Goal: Transaction & Acquisition: Purchase product/service

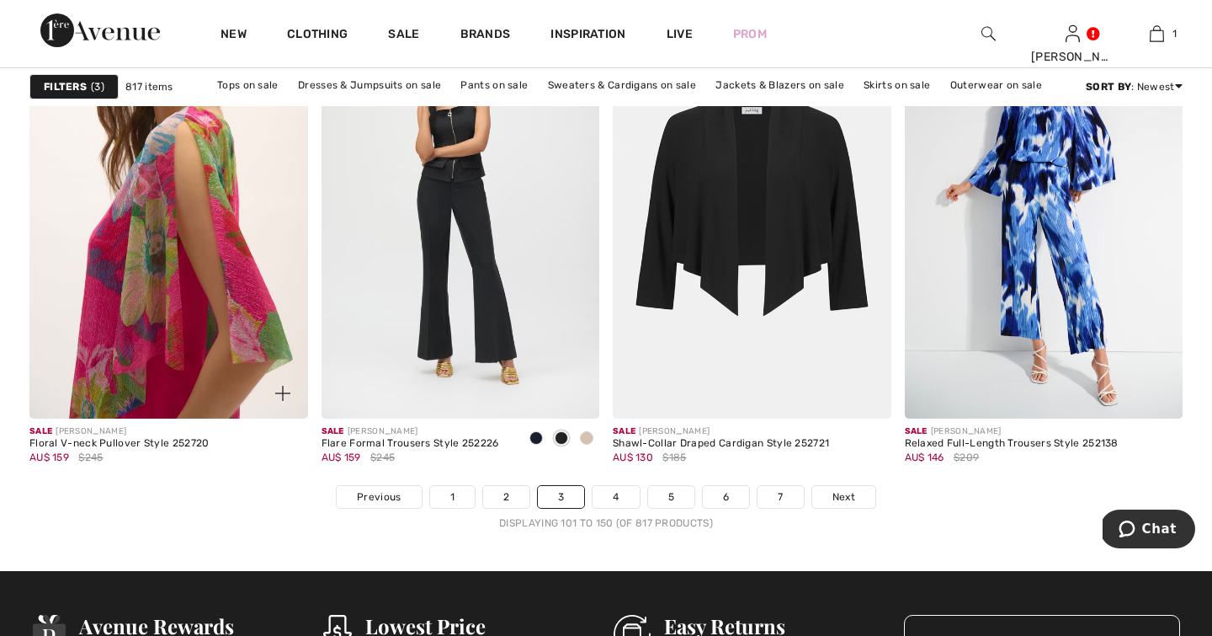
scroll to position [7368, 0]
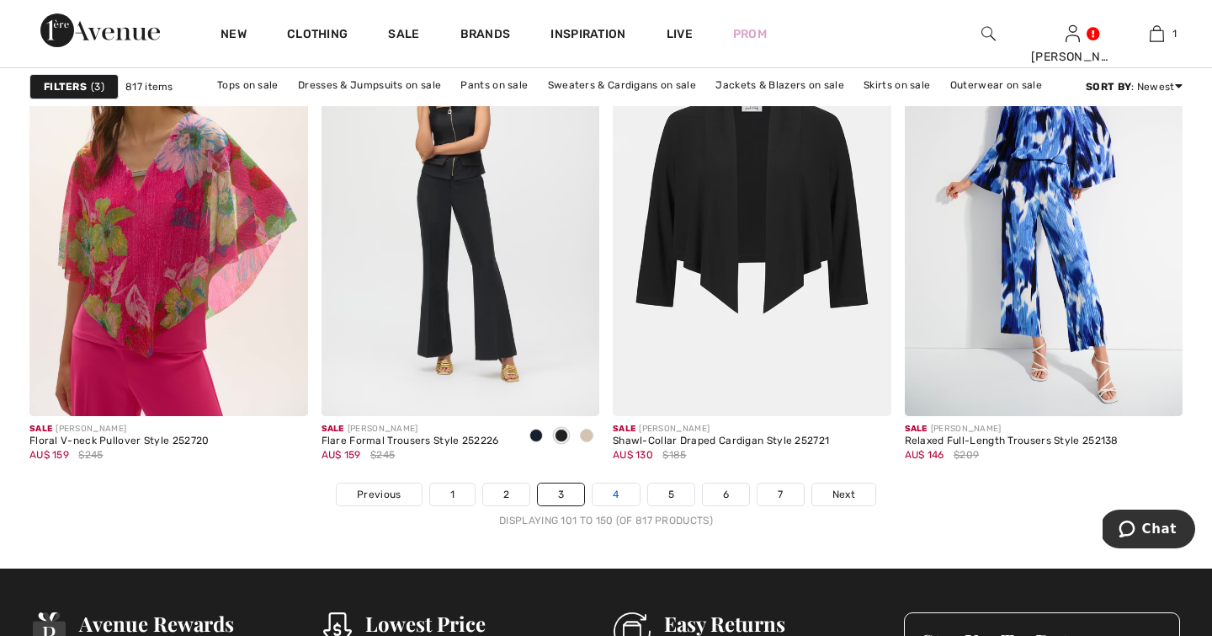
click at [617, 495] on link "4" at bounding box center [616, 494] width 46 height 22
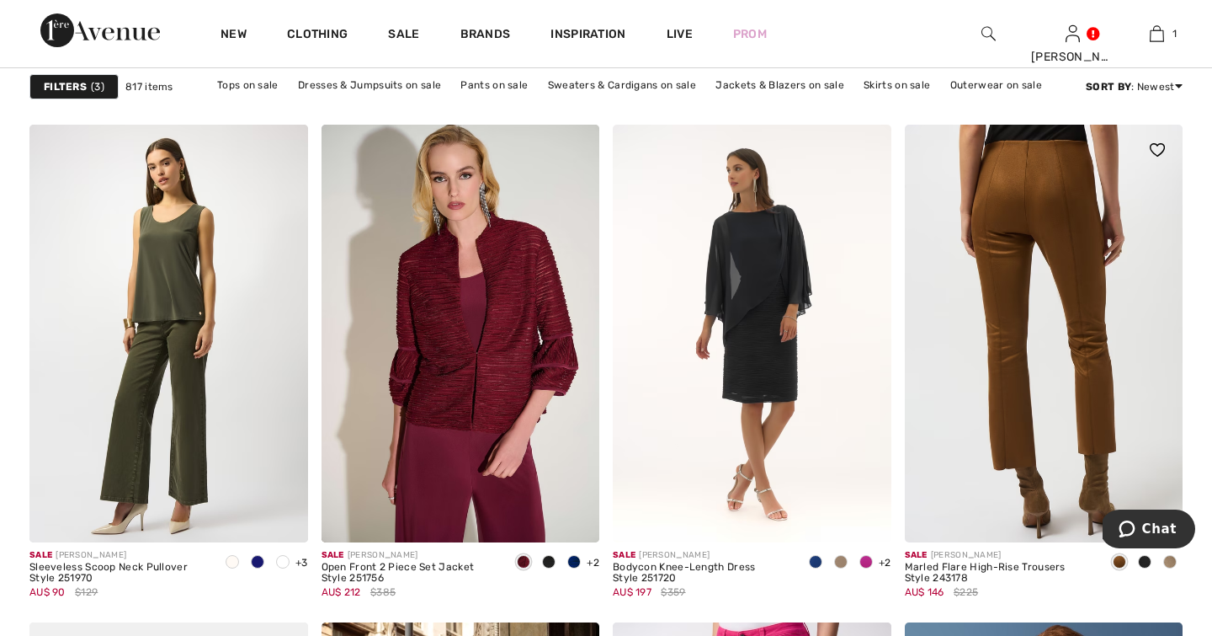
scroll to position [5066, 0]
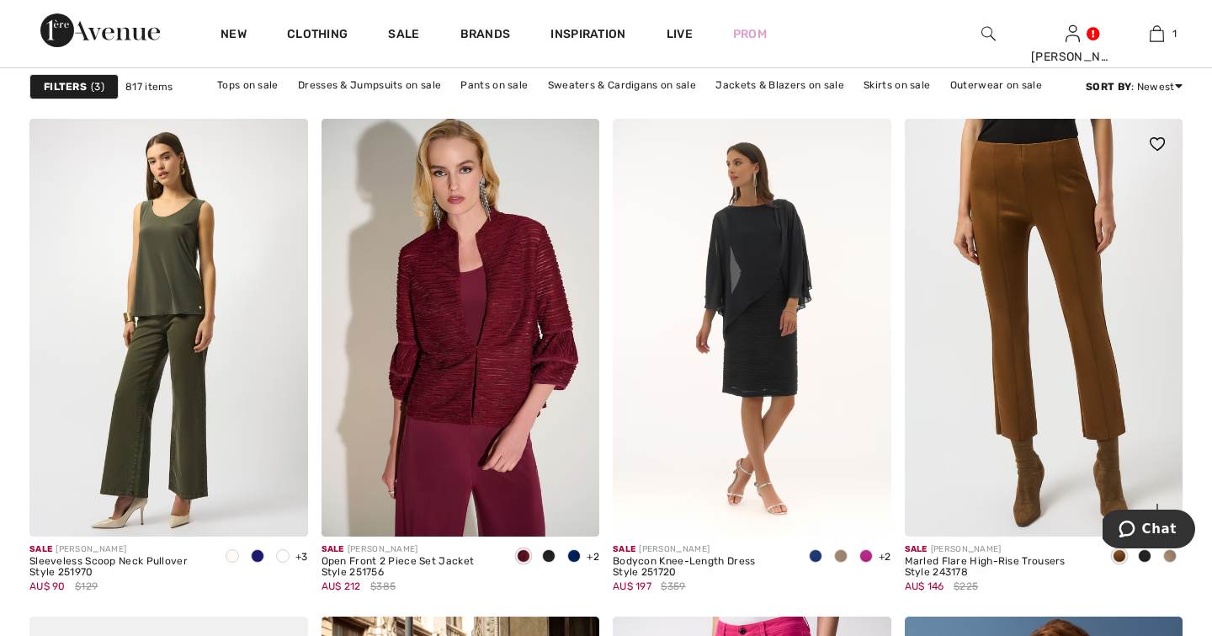
click at [1173, 555] on span at bounding box center [1170, 555] width 13 height 13
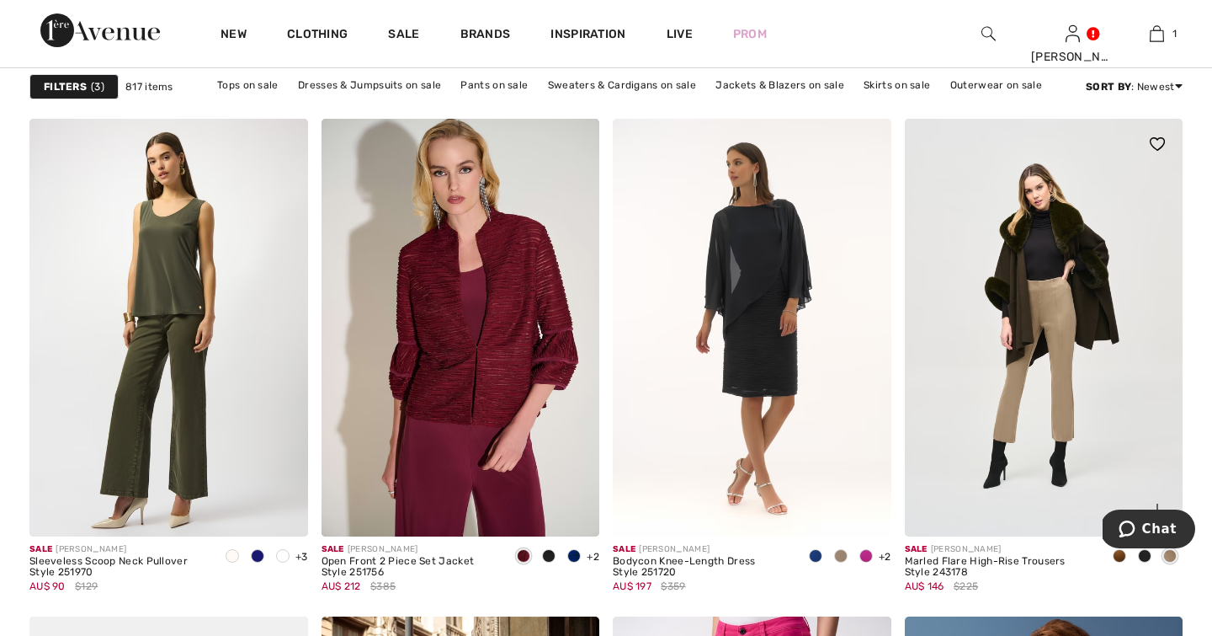
click at [1143, 557] on span at bounding box center [1144, 555] width 13 height 13
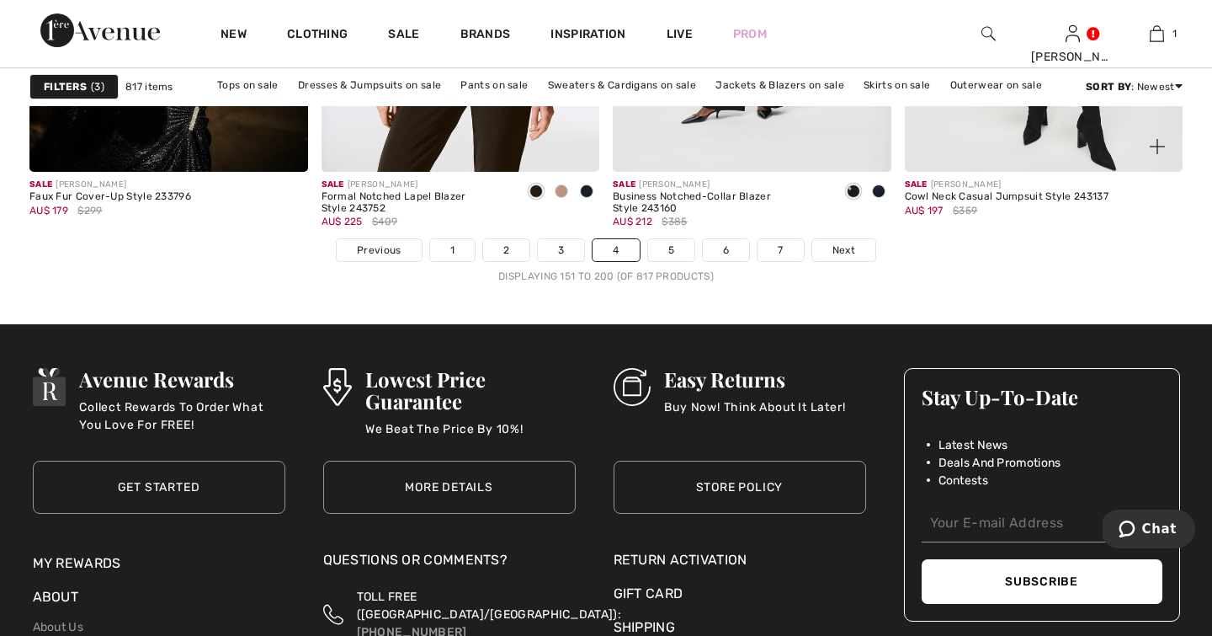
scroll to position [7621, 0]
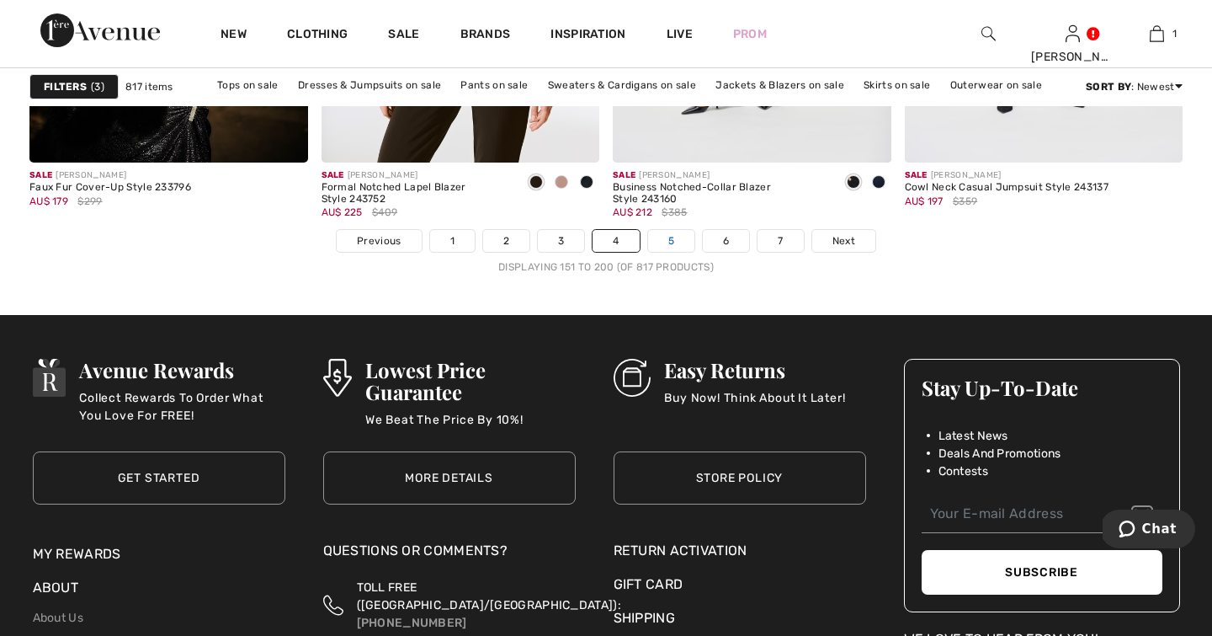
click at [671, 241] on link "5" at bounding box center [671, 241] width 46 height 22
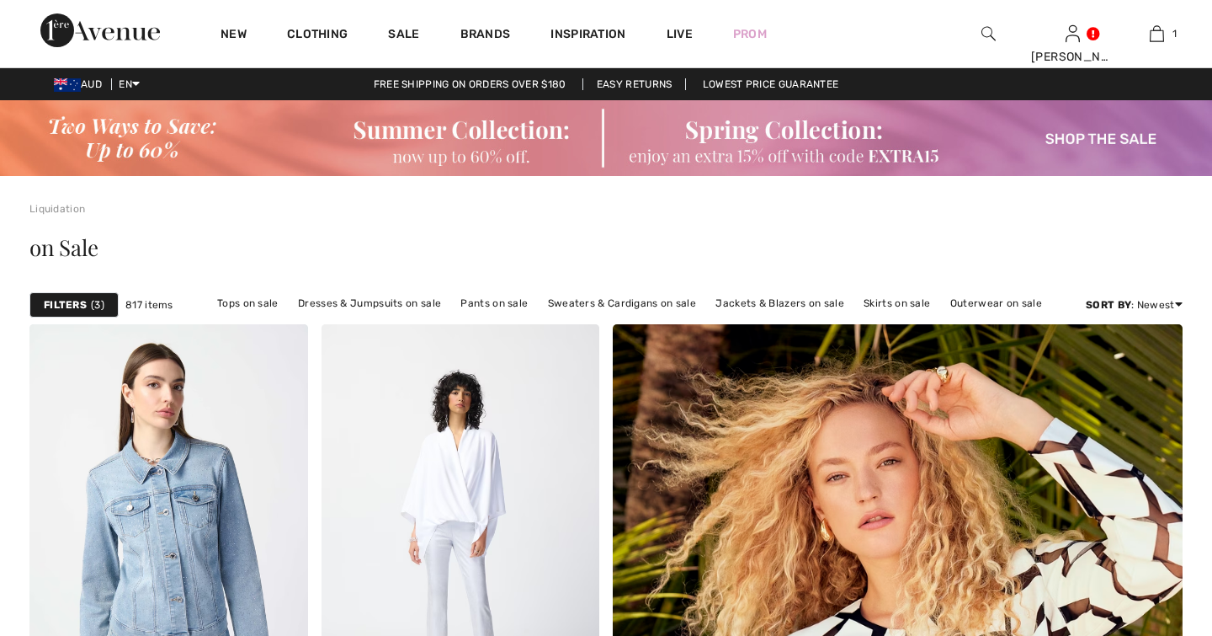
scroll to position [145, 0]
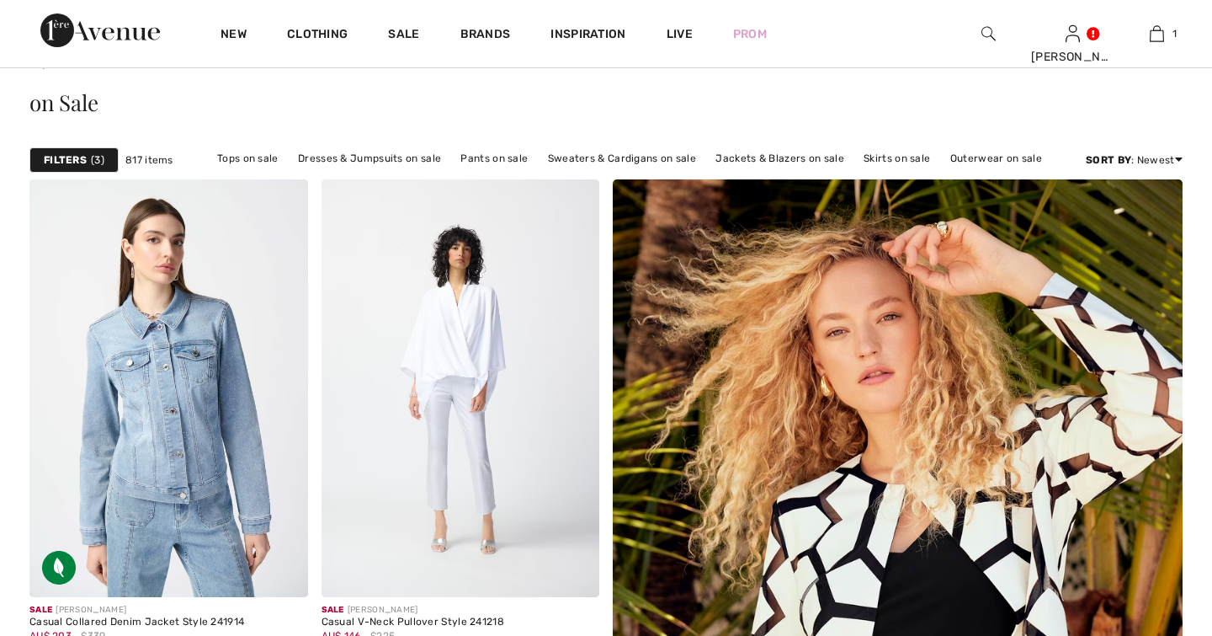
checkbox input "true"
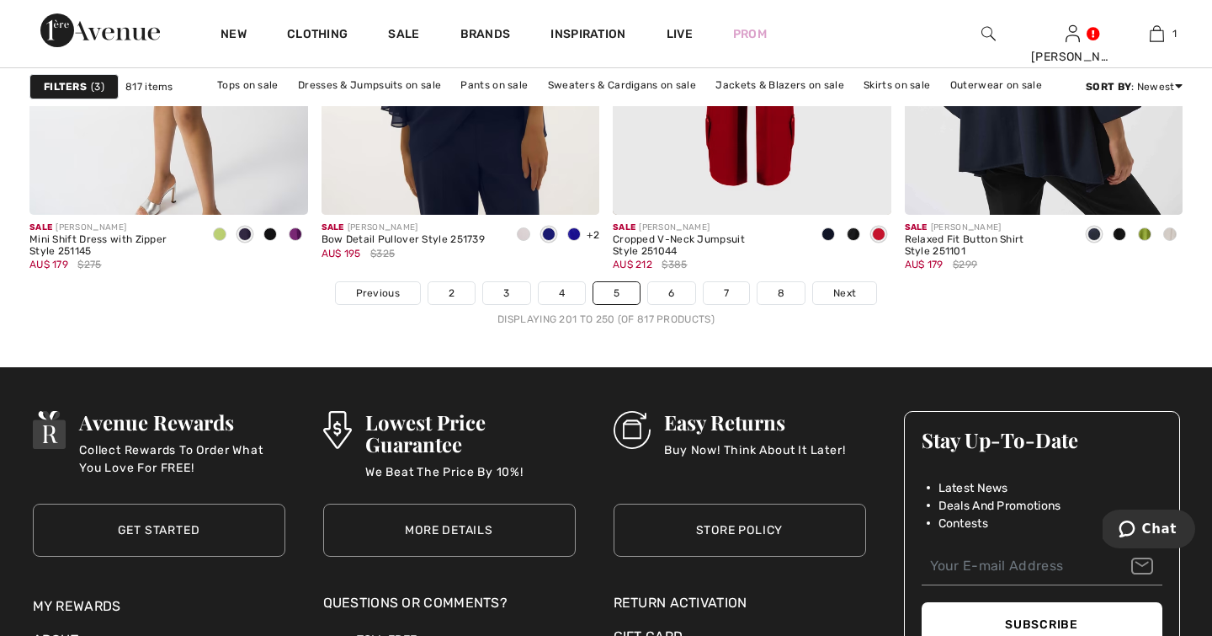
scroll to position [7572, 0]
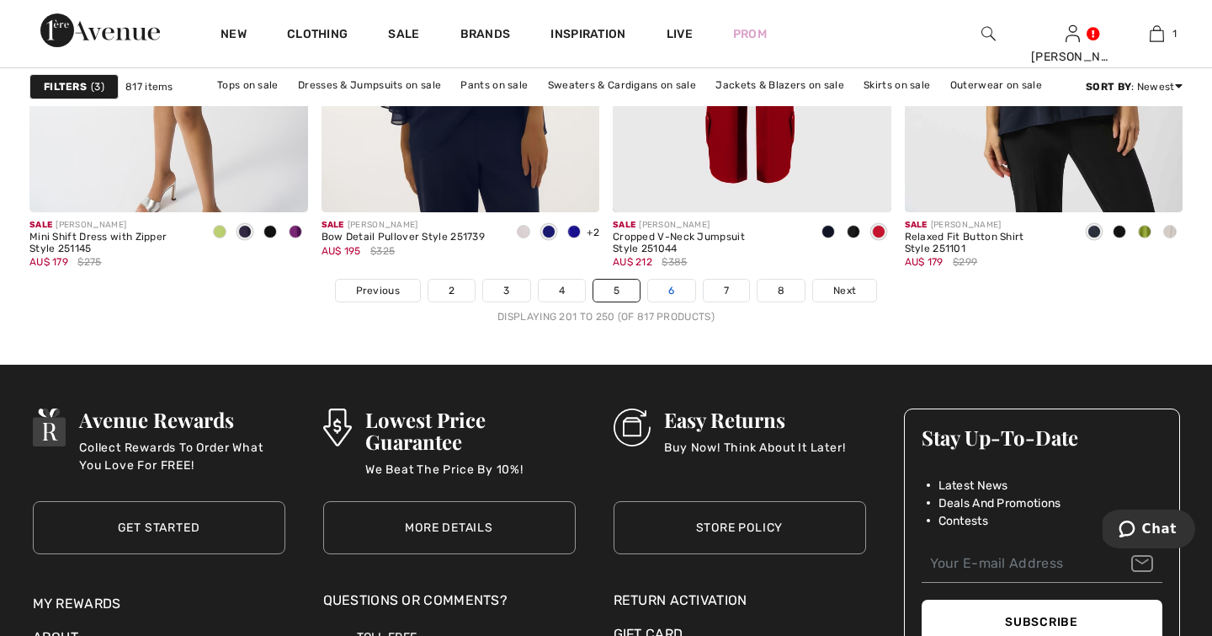
click at [669, 296] on link "6" at bounding box center [671, 291] width 46 height 22
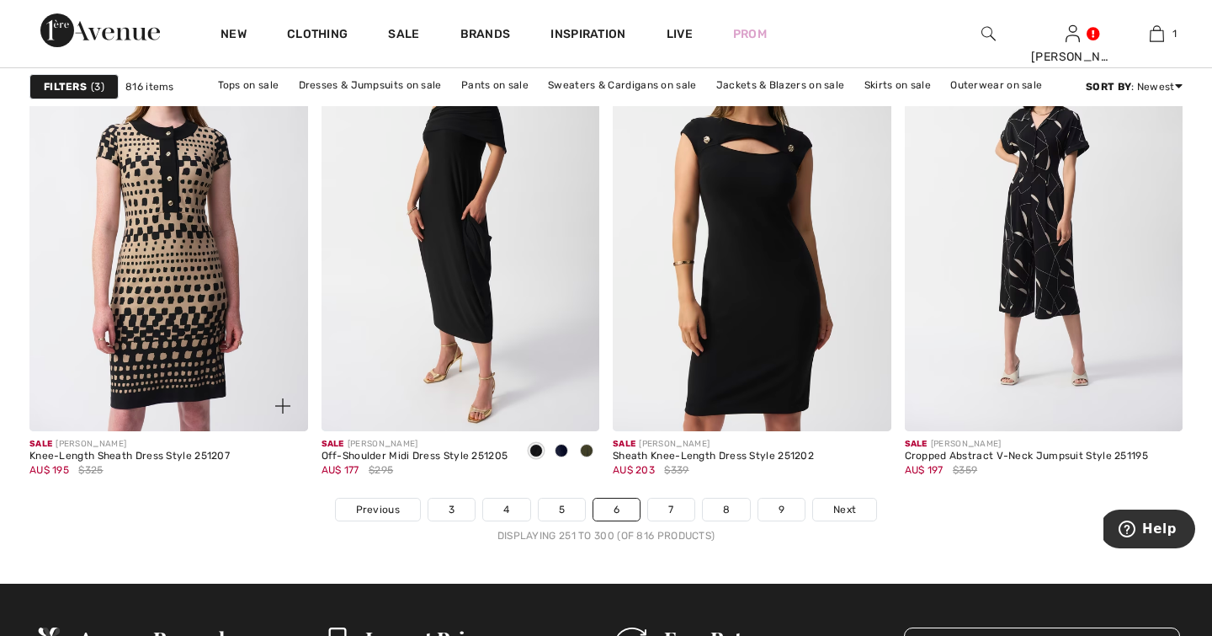
scroll to position [7353, 0]
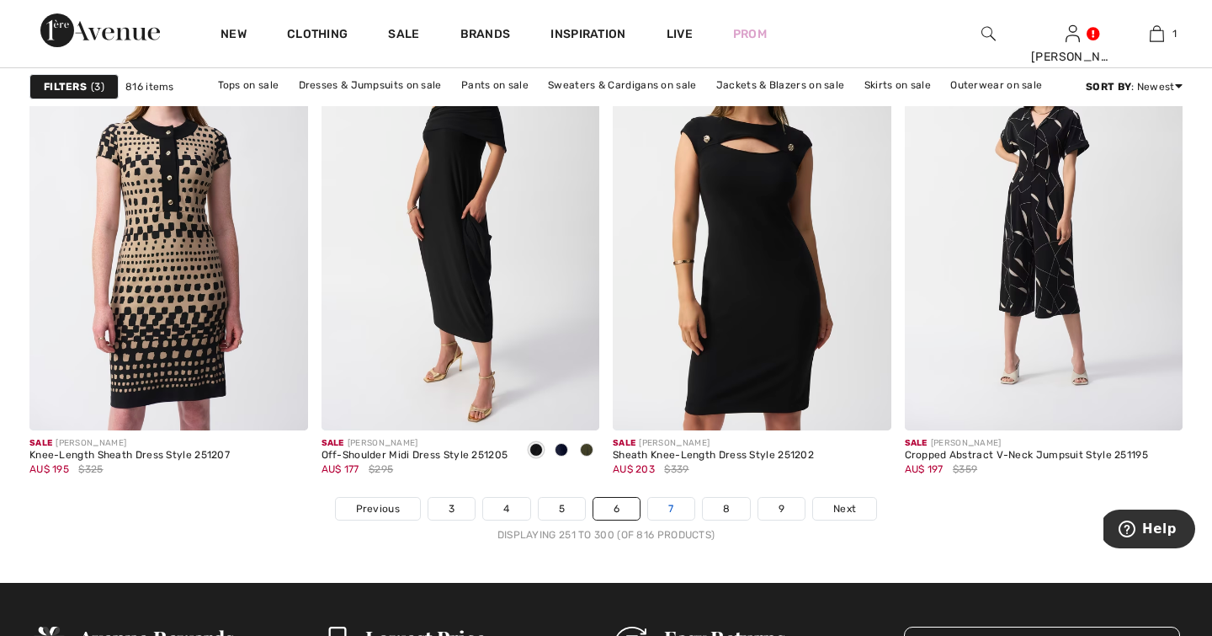
click at [673, 514] on link "7" at bounding box center [670, 509] width 45 height 22
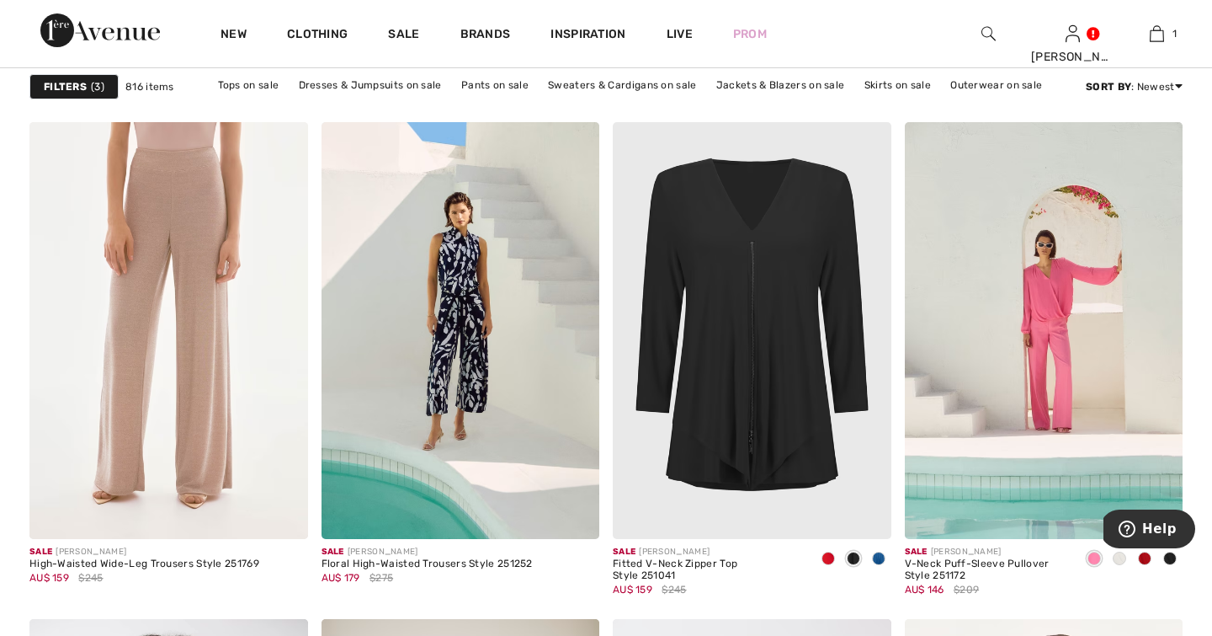
scroll to position [6253, 0]
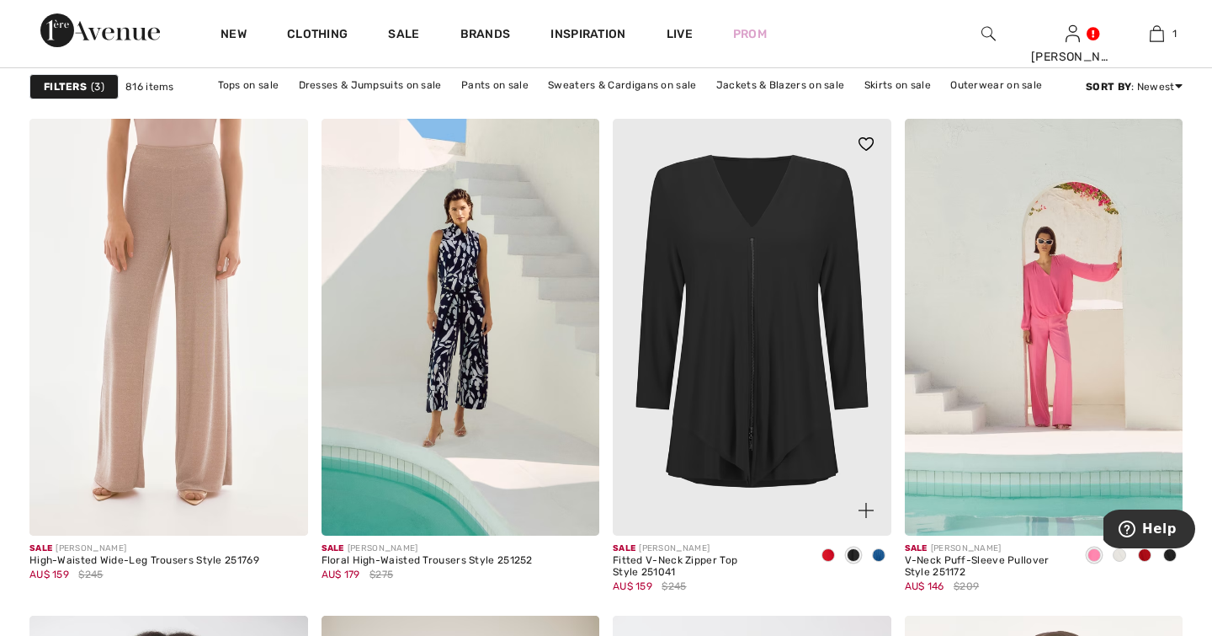
click at [882, 555] on span at bounding box center [878, 554] width 13 height 13
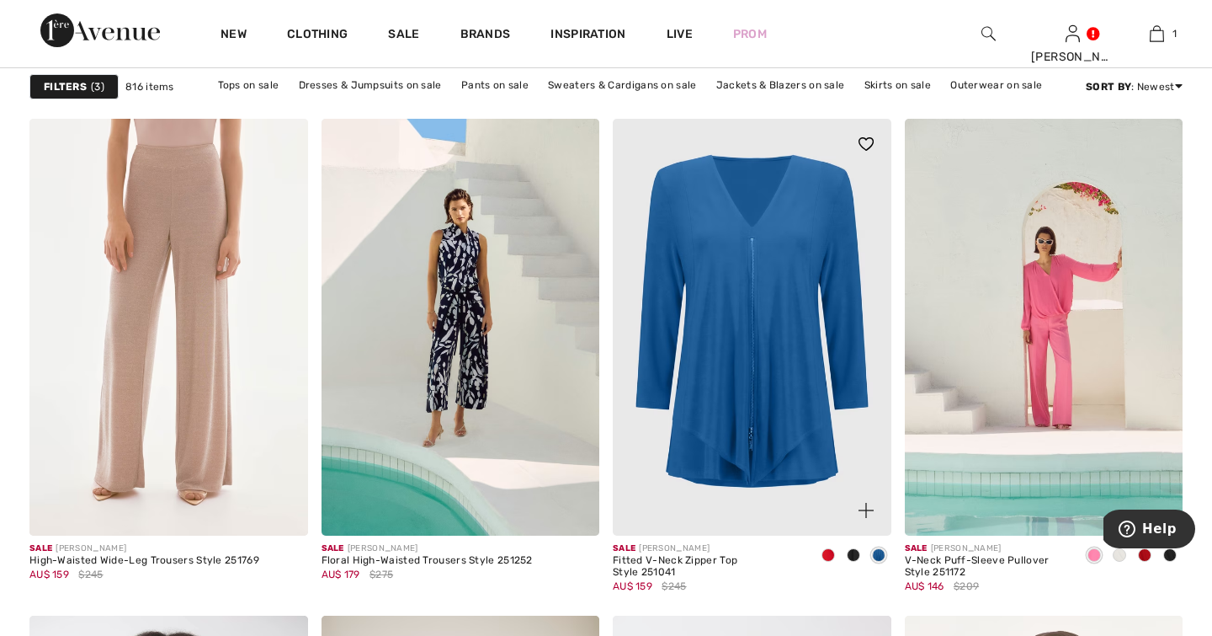
click at [829, 554] on span at bounding box center [828, 554] width 13 height 13
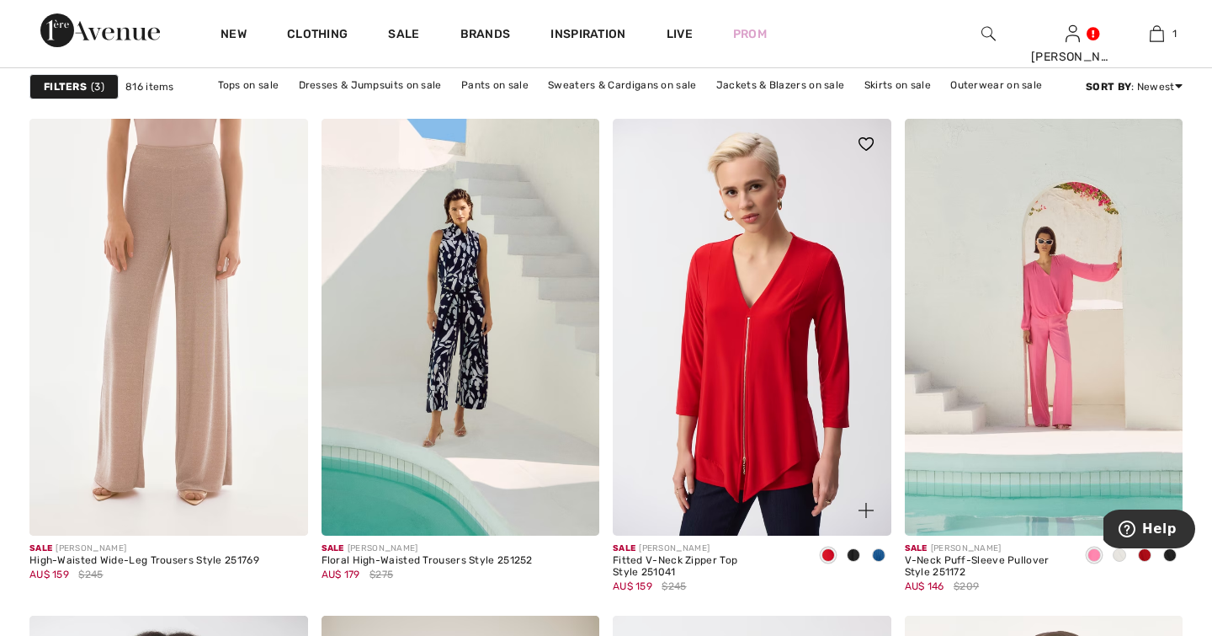
click at [877, 557] on span at bounding box center [878, 554] width 13 height 13
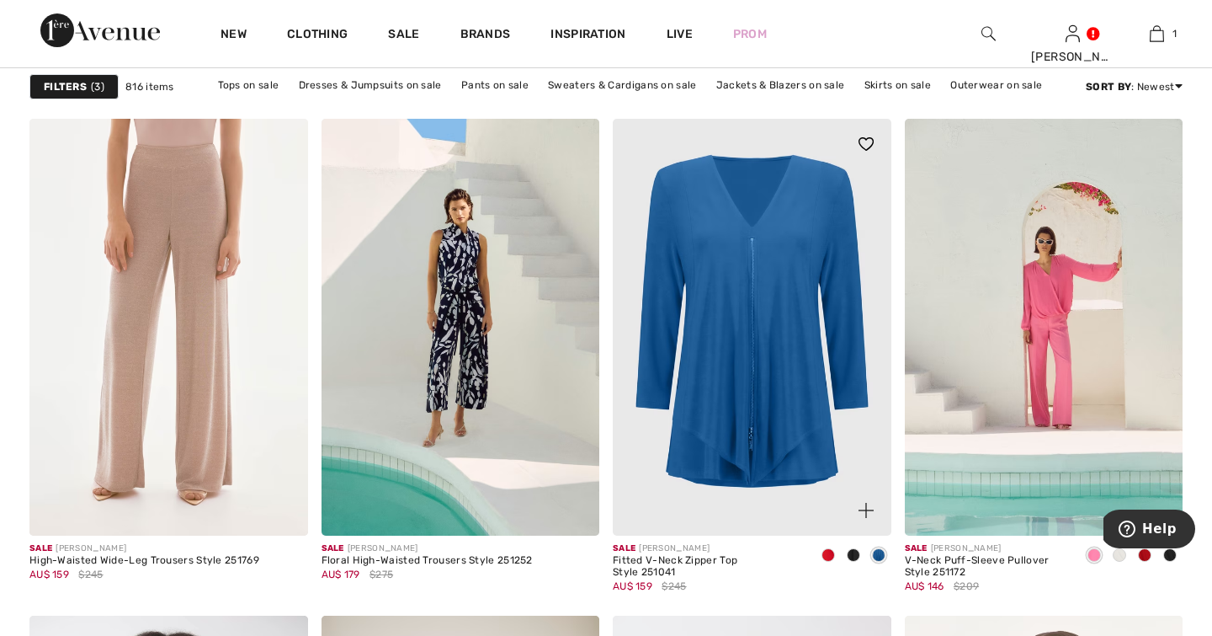
click at [854, 562] on span at bounding box center [853, 554] width 13 height 13
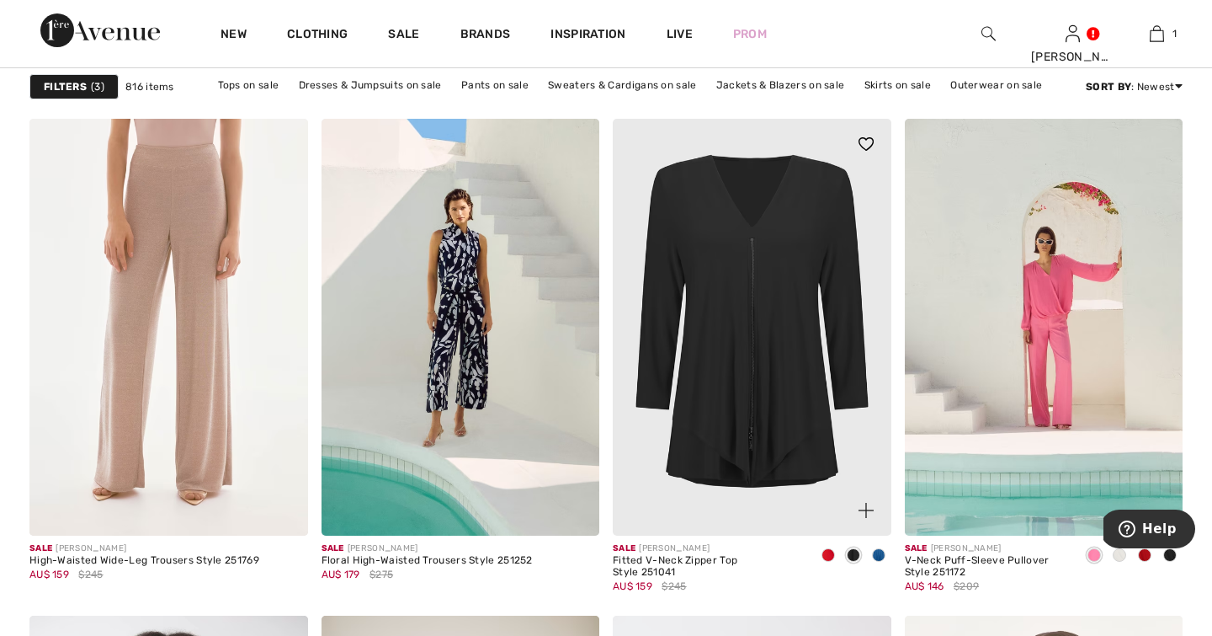
click at [783, 388] on img at bounding box center [752, 328] width 279 height 418
click at [818, 510] on img at bounding box center [752, 328] width 279 height 418
click at [746, 350] on img at bounding box center [752, 328] width 279 height 418
click at [867, 512] on img at bounding box center [866, 510] width 15 height 15
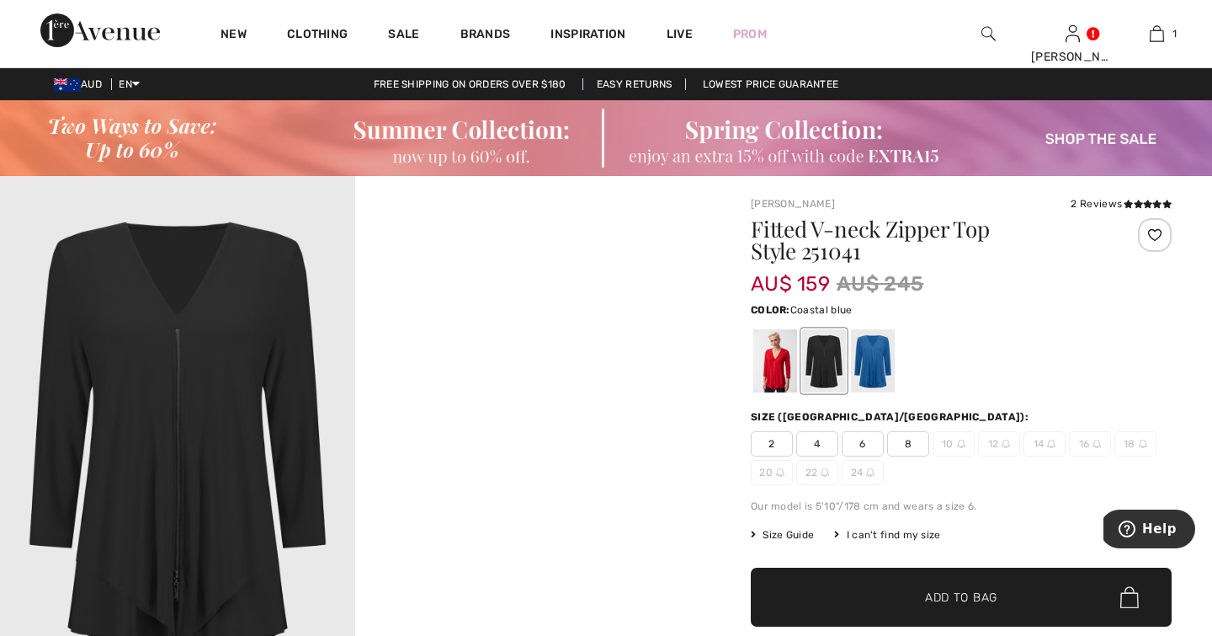
click at [874, 355] on div at bounding box center [873, 360] width 44 height 63
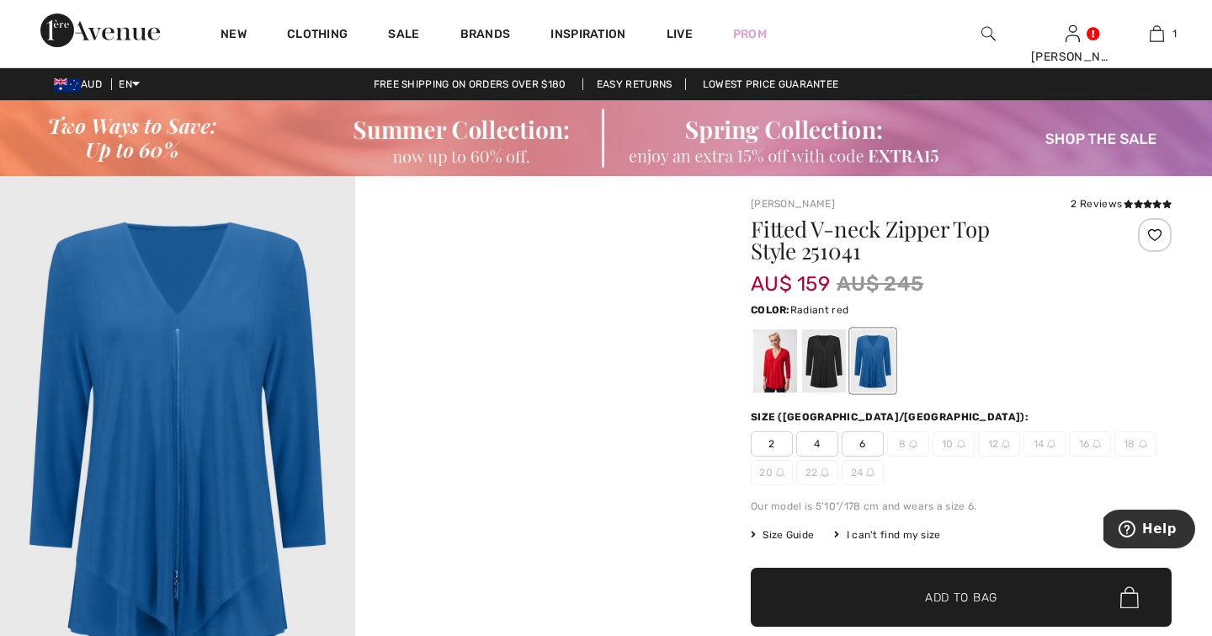
click at [780, 362] on div at bounding box center [776, 360] width 44 height 63
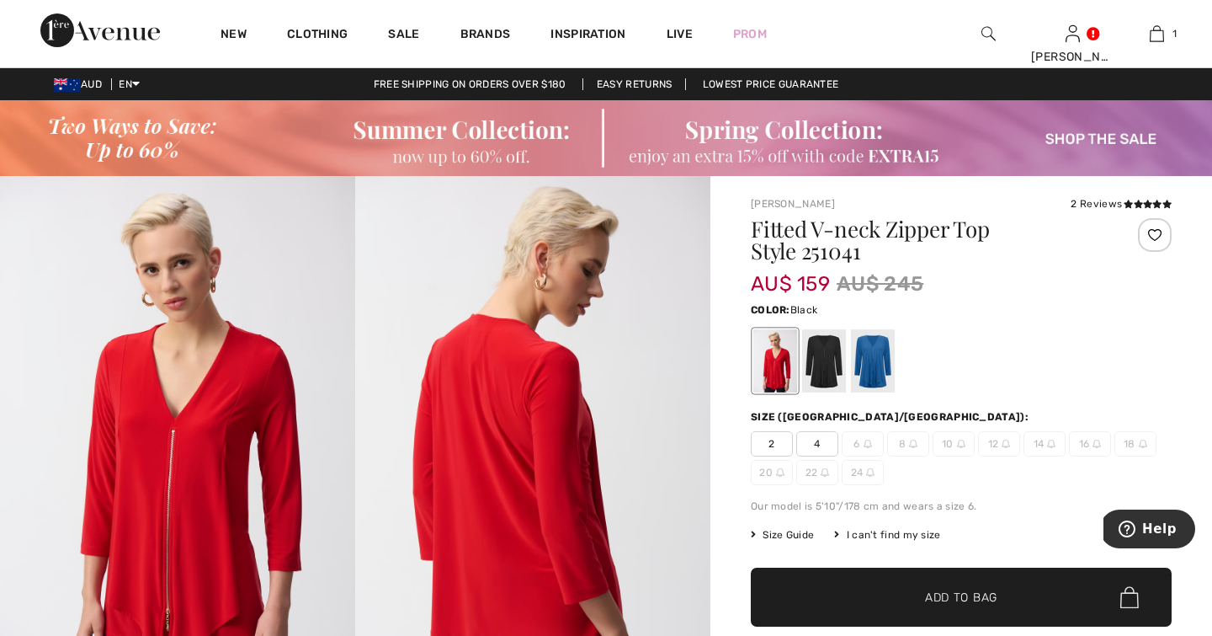
click at [831, 364] on div at bounding box center [824, 360] width 44 height 63
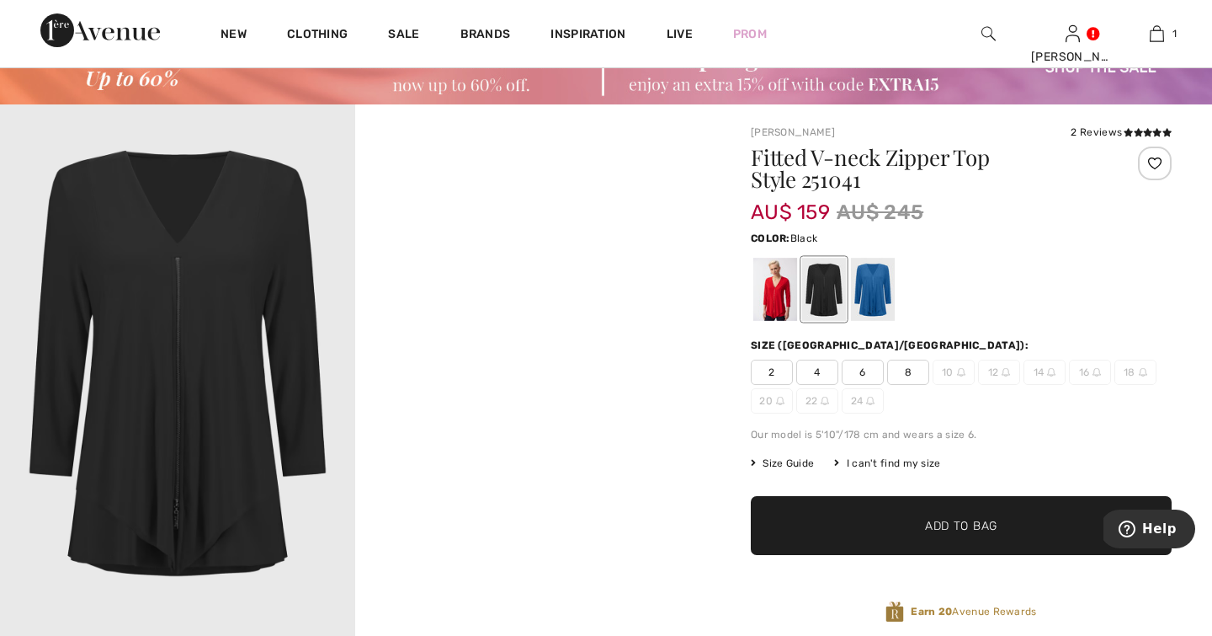
scroll to position [71, 0]
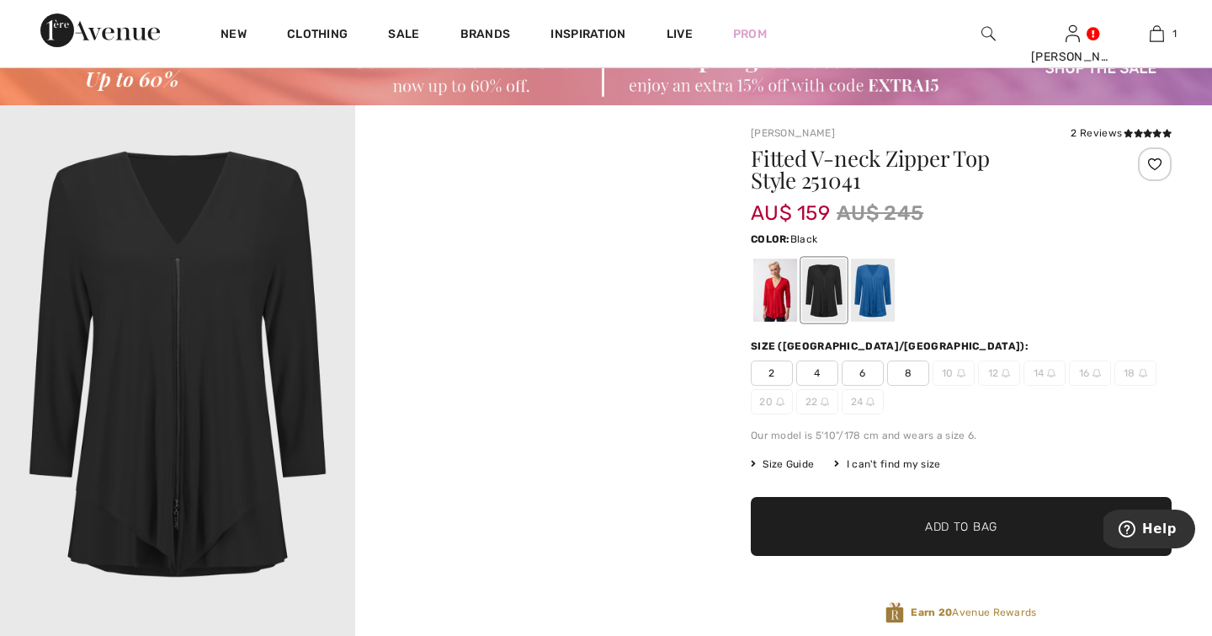
click at [912, 375] on span "8" at bounding box center [908, 372] width 42 height 25
click at [994, 520] on span "Add to Bag" at bounding box center [961, 527] width 72 height 18
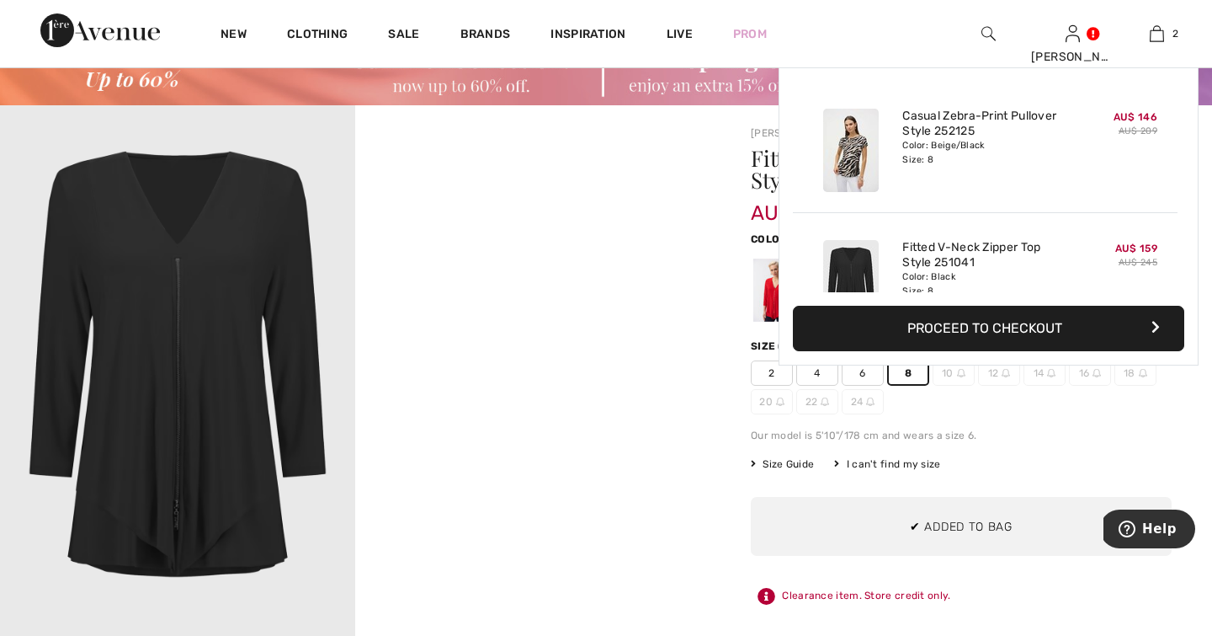
scroll to position [52, 0]
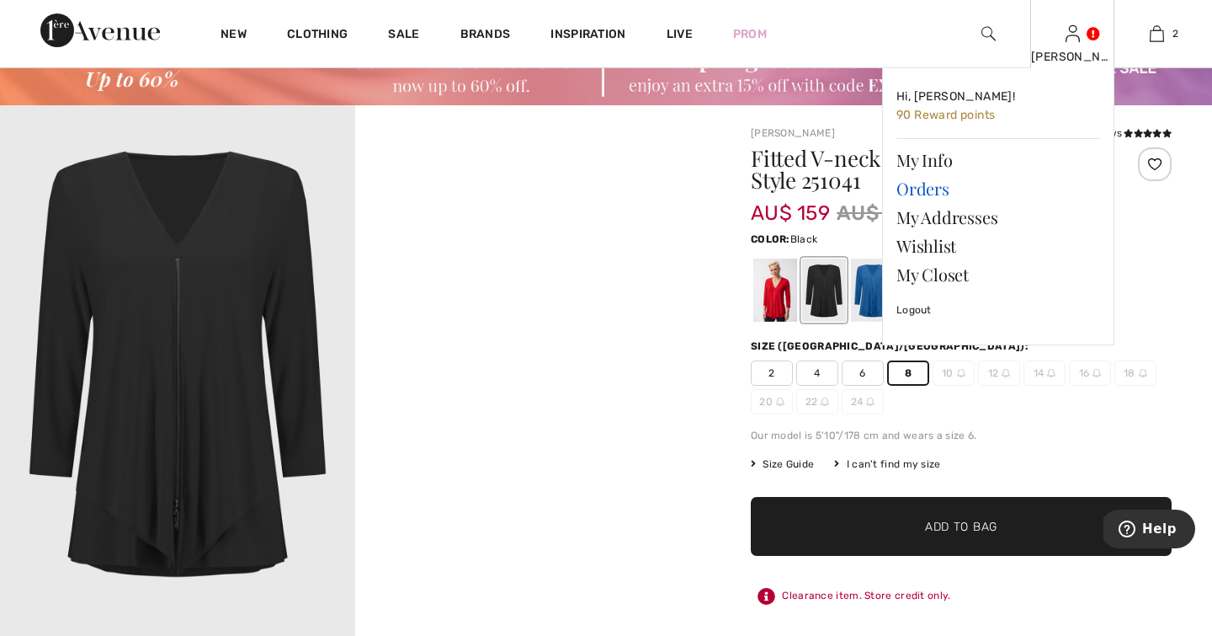
click at [1069, 200] on link "Orders" at bounding box center [999, 188] width 204 height 29
click at [1042, 273] on link "My Closet" at bounding box center [999, 274] width 204 height 29
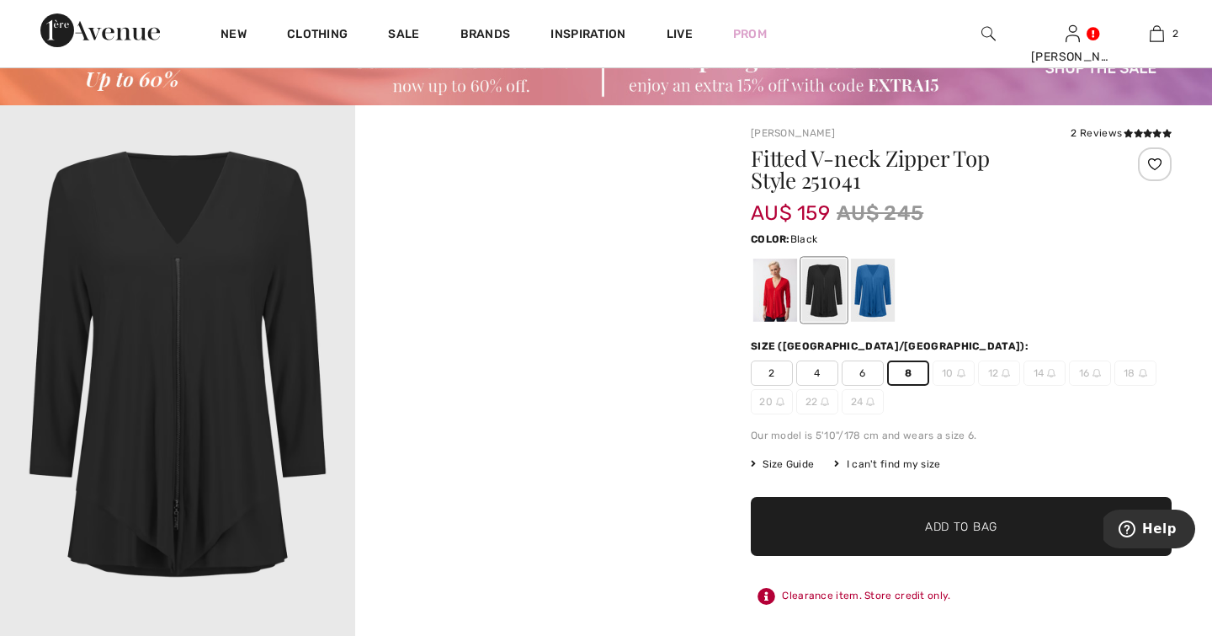
click at [1158, 262] on div at bounding box center [961, 290] width 421 height 70
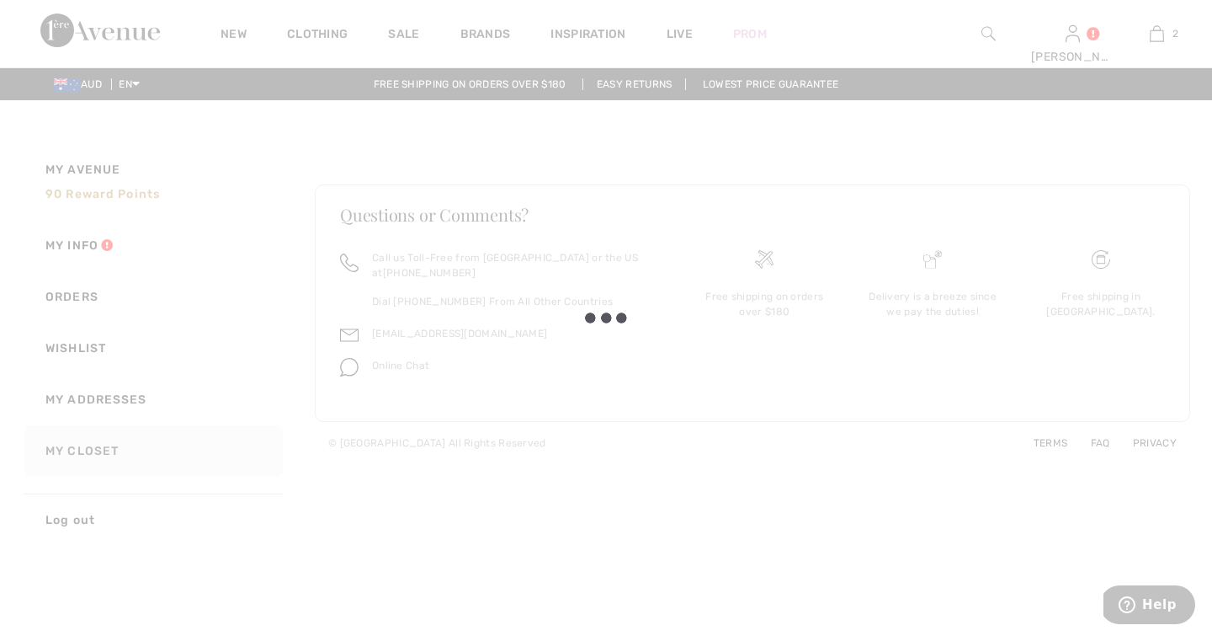
click at [1158, 35] on div at bounding box center [606, 318] width 1212 height 636
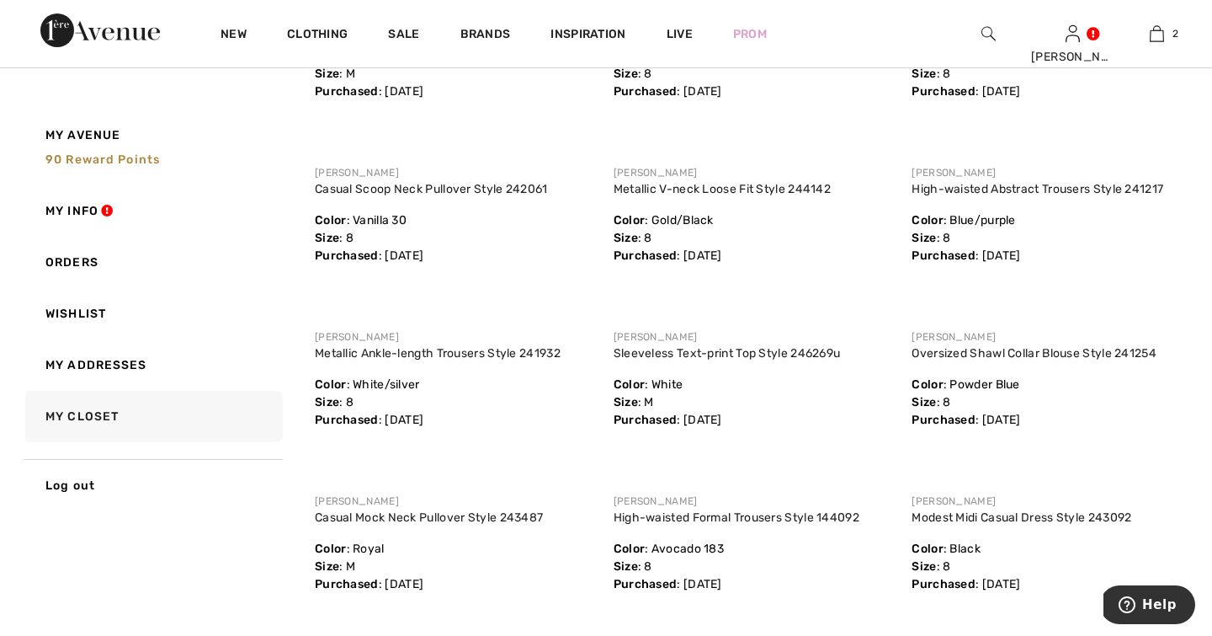
scroll to position [1153, 0]
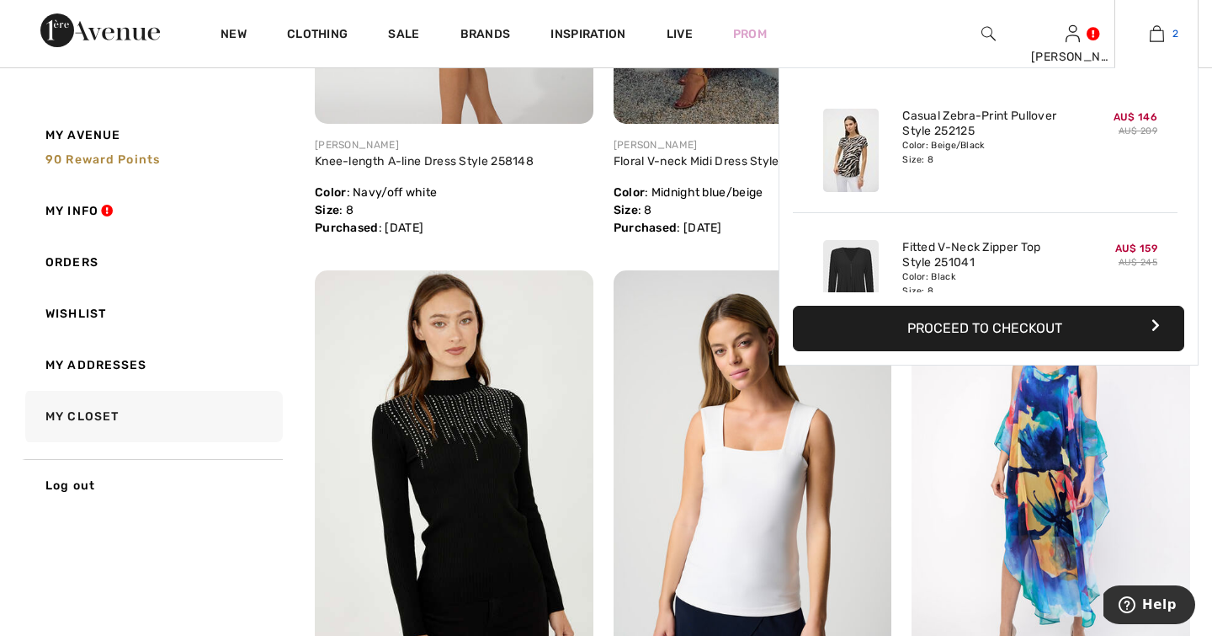
click at [1160, 32] on img at bounding box center [1157, 34] width 14 height 20
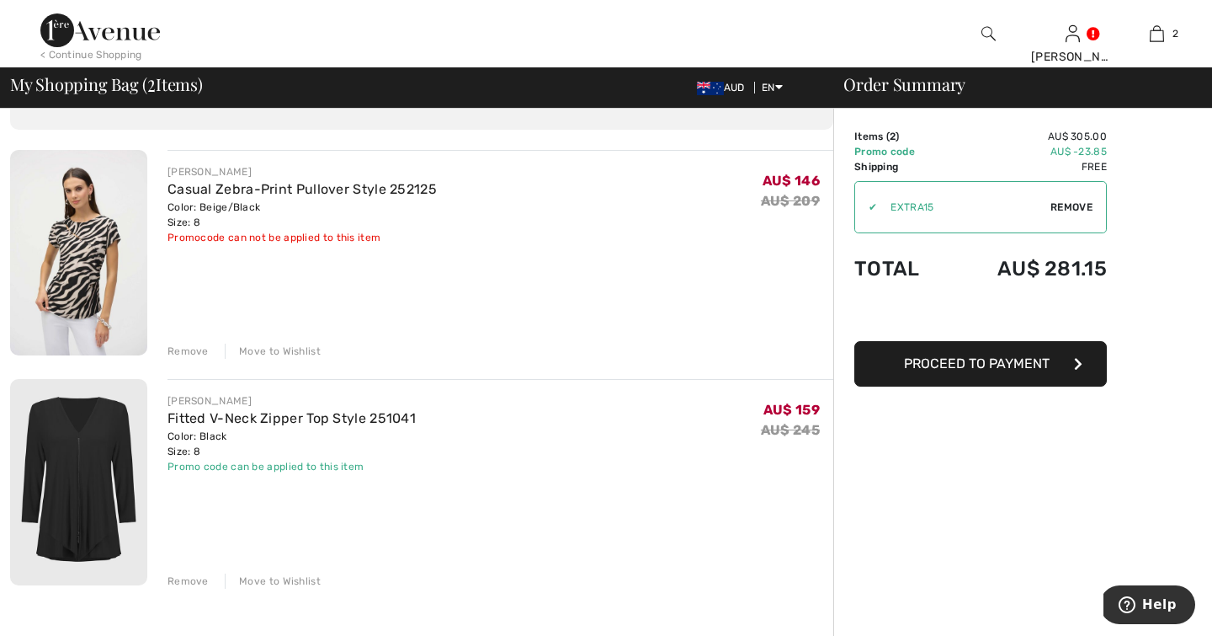
scroll to position [94, 0]
